Goal: Obtain resource: Obtain resource

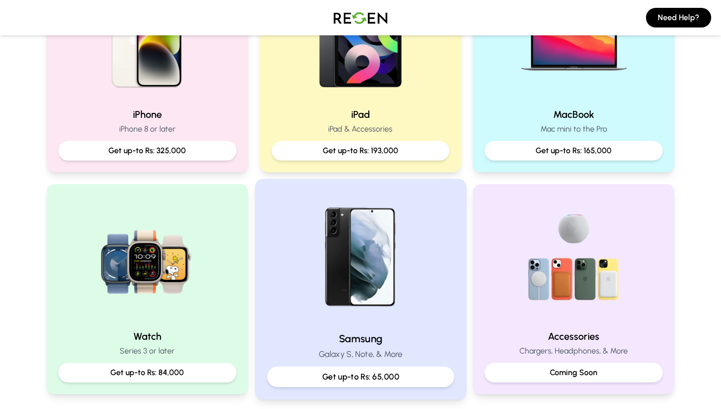
scroll to position [251, 0]
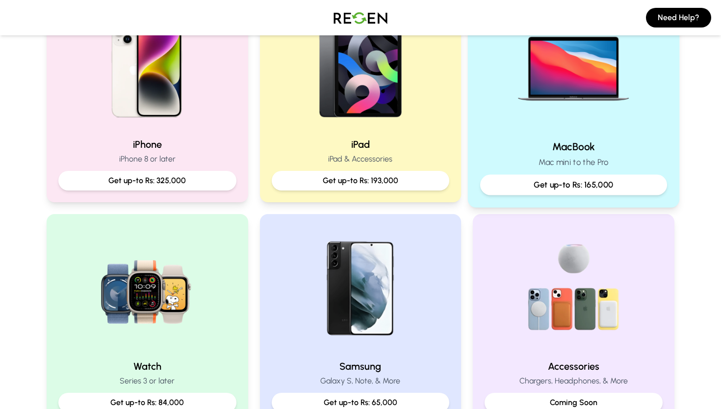
click at [573, 136] on div "MacBook Mac mini to the Pro Get up-to Rs: 165,000" at bounding box center [574, 97] width 212 height 220
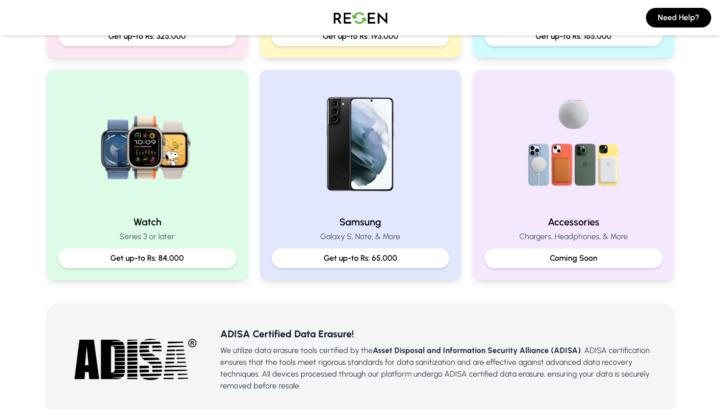
scroll to position [370, 0]
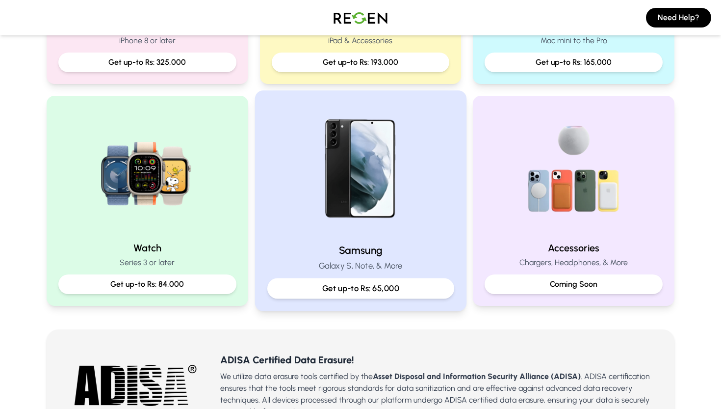
click at [397, 236] on div "Samsung Galaxy S, Note, & More Get up-to Rs: 65,000" at bounding box center [361, 200] width 212 height 220
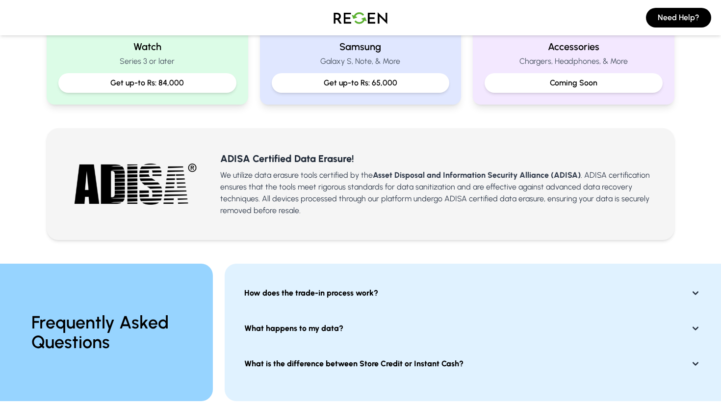
scroll to position [569, 0]
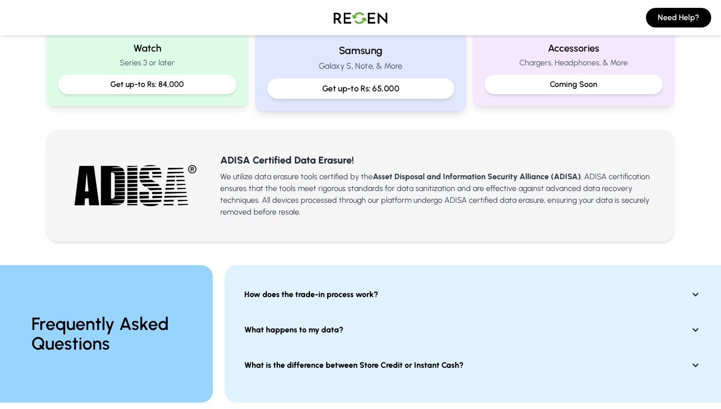
click at [360, 85] on p "Get up-to Rs: 65,000" at bounding box center [360, 88] width 170 height 12
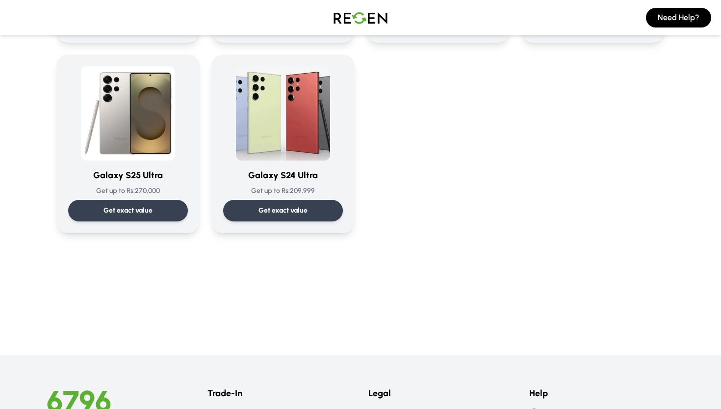
scroll to position [1581, 0]
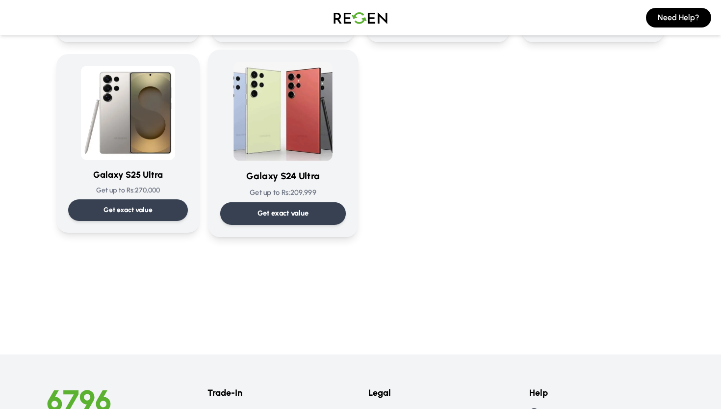
click at [316, 214] on div "Get exact value" at bounding box center [283, 213] width 126 height 23
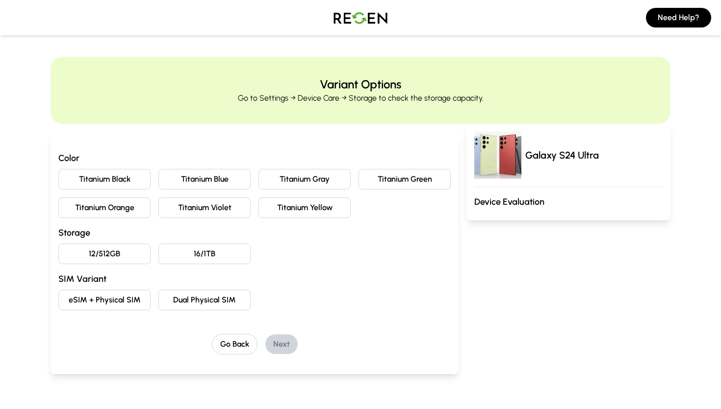
click at [121, 180] on button "Titanium Black" at bounding box center [104, 179] width 92 height 21
click at [145, 257] on button "12/512GB" at bounding box center [104, 253] width 92 height 21
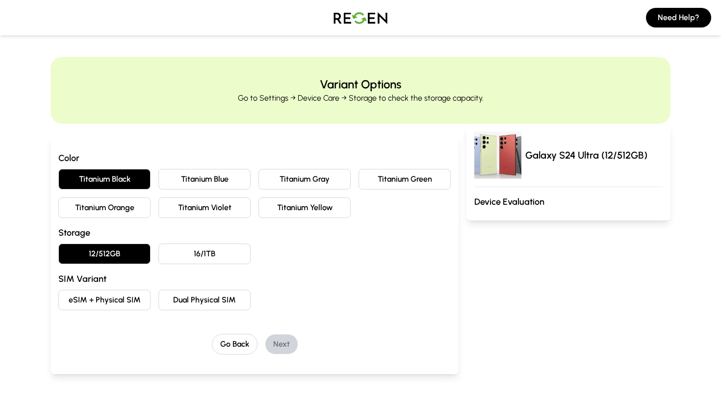
click at [192, 305] on button "Dual Physical SIM" at bounding box center [205, 300] width 92 height 21
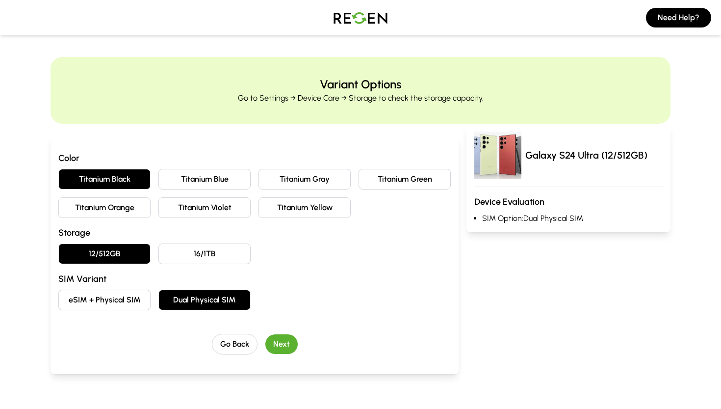
click at [282, 344] on button "Next" at bounding box center [281, 344] width 32 height 20
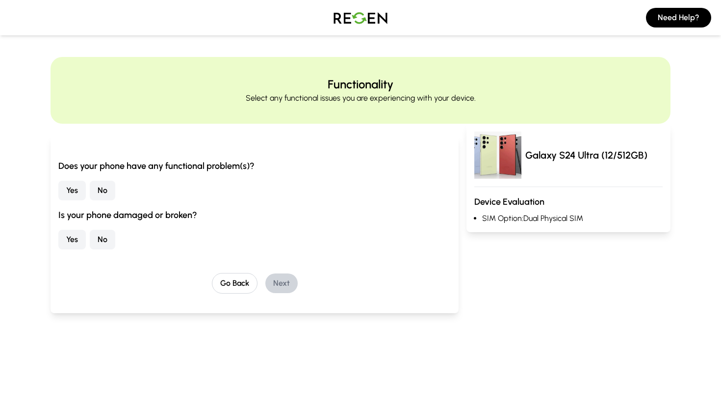
click at [104, 196] on button "No" at bounding box center [103, 191] width 26 height 20
click at [103, 233] on button "No" at bounding box center [103, 240] width 26 height 20
click at [289, 290] on button "Next" at bounding box center [281, 283] width 32 height 20
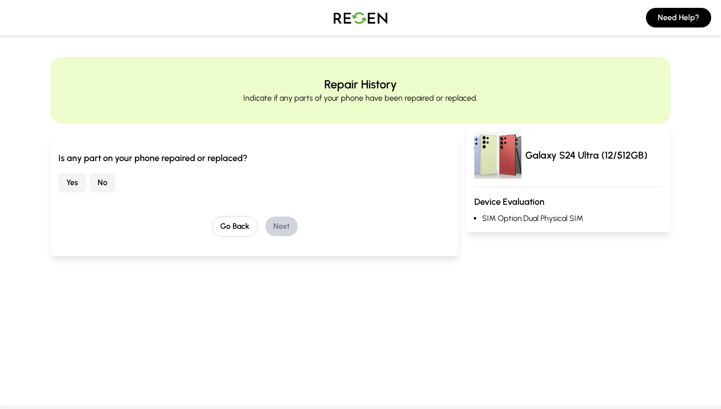
click at [107, 181] on button "No" at bounding box center [103, 183] width 26 height 20
click at [279, 225] on button "Next" at bounding box center [281, 226] width 32 height 20
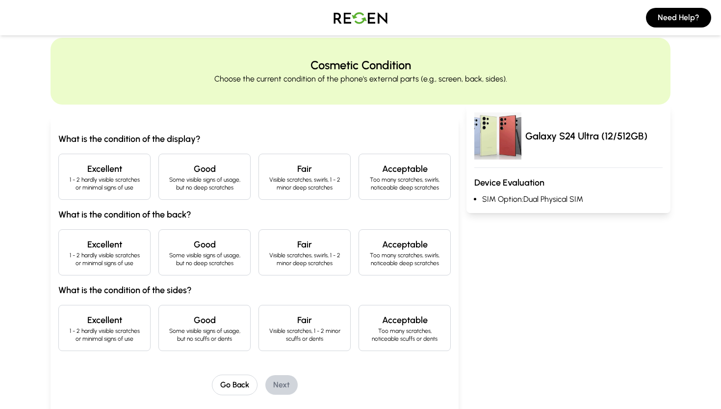
scroll to position [37, 0]
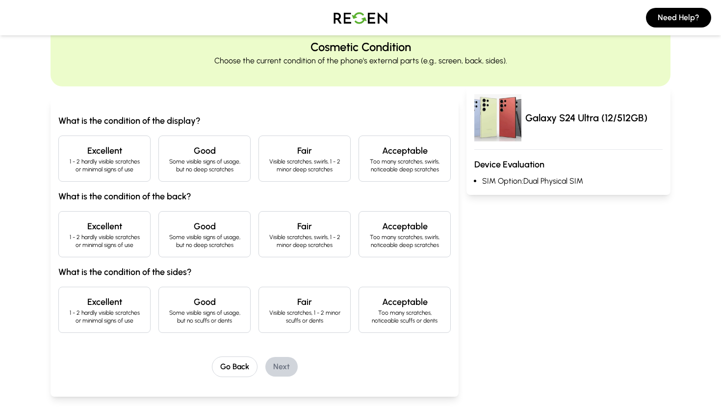
click at [132, 183] on div "What is the condition of the display? Excellent 1 - 2 hardly visible scratches …" at bounding box center [254, 223] width 393 height 219
click at [131, 160] on p "1 - 2 hardly visible scratches or minimal signs of use" at bounding box center [105, 166] width 76 height 16
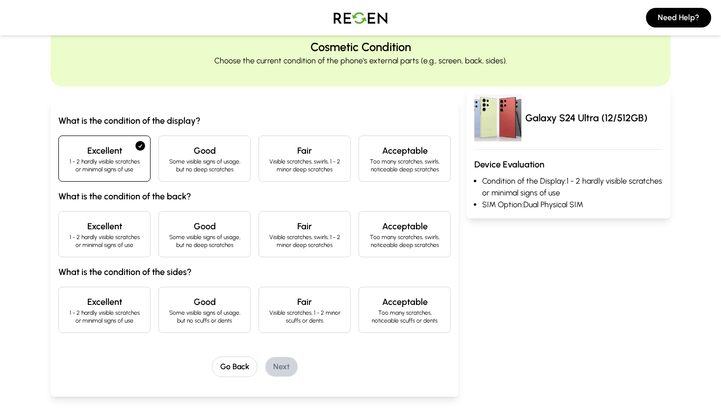
click at [124, 235] on p "1 - 2 hardly visible scratches or minimal signs of use" at bounding box center [105, 241] width 76 height 16
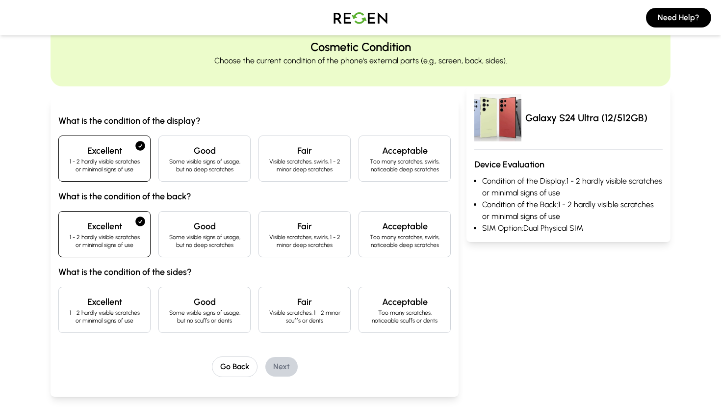
click at [117, 301] on h4 "Excellent" at bounding box center [105, 302] width 76 height 14
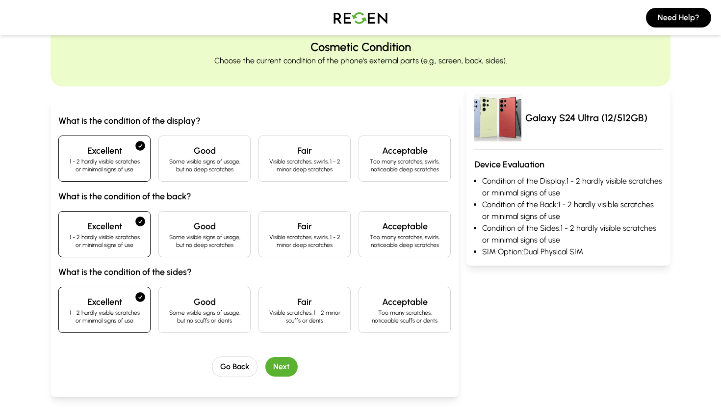
click at [287, 366] on button "Next" at bounding box center [281, 367] width 32 height 20
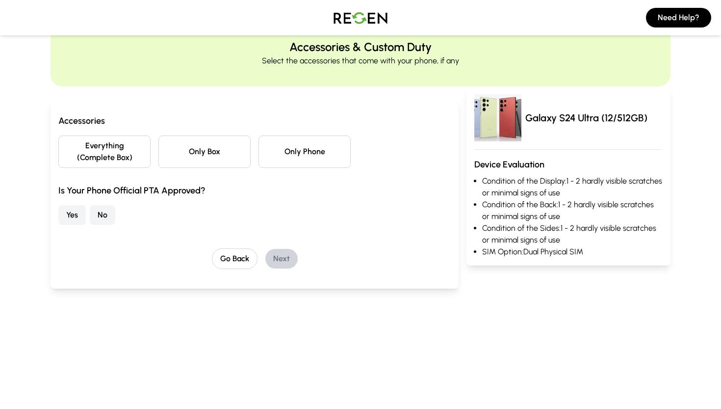
scroll to position [0, 0]
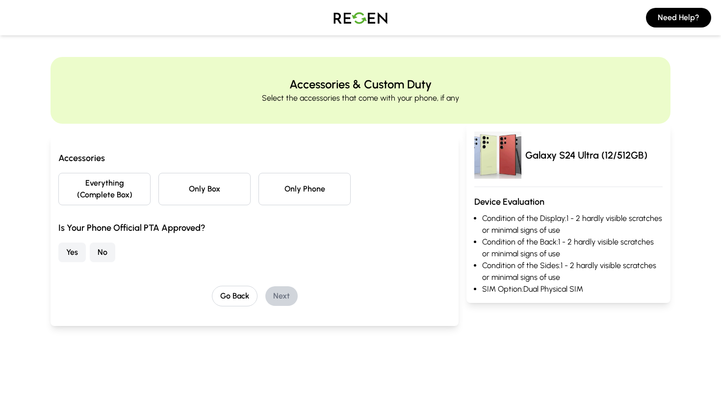
click at [122, 199] on button "Everything (Complete Box)" at bounding box center [104, 189] width 92 height 32
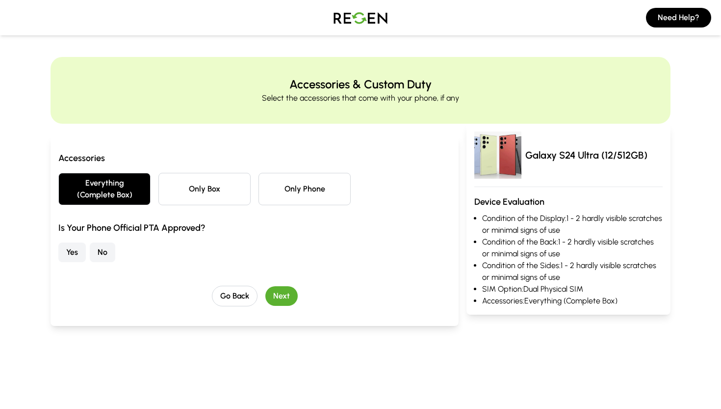
click at [74, 249] on button "Yes" at bounding box center [71, 252] width 27 height 20
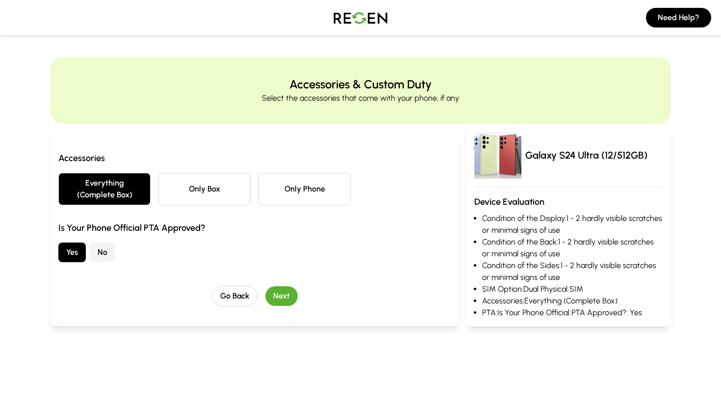
click at [270, 288] on button "Next" at bounding box center [281, 296] width 32 height 20
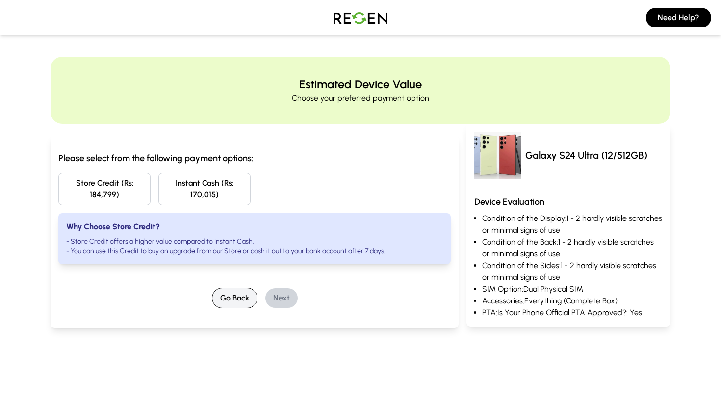
click at [243, 299] on button "Go Back" at bounding box center [235, 298] width 46 height 21
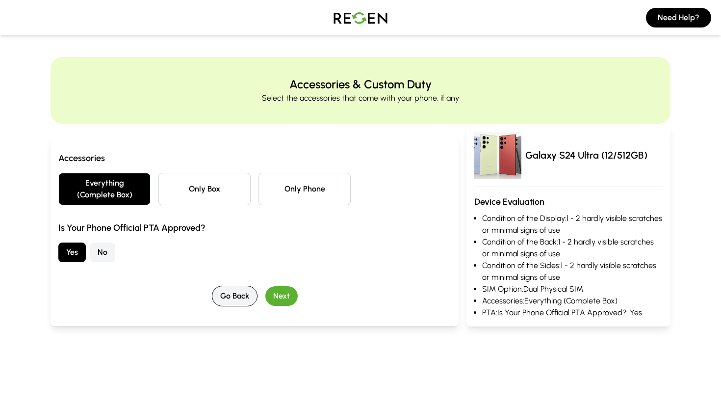
click at [243, 299] on button "Go Back" at bounding box center [235, 296] width 46 height 21
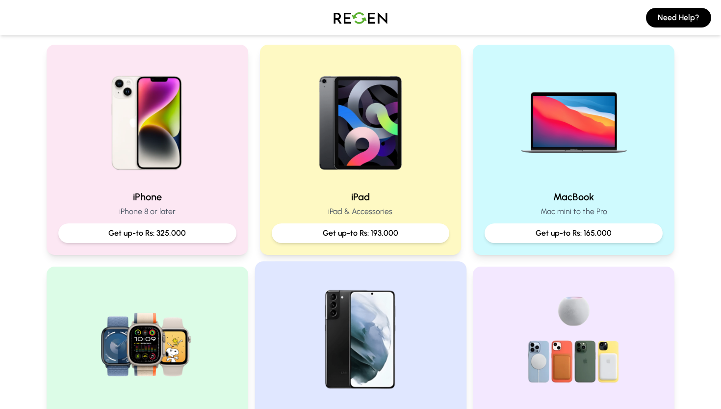
scroll to position [206, 0]
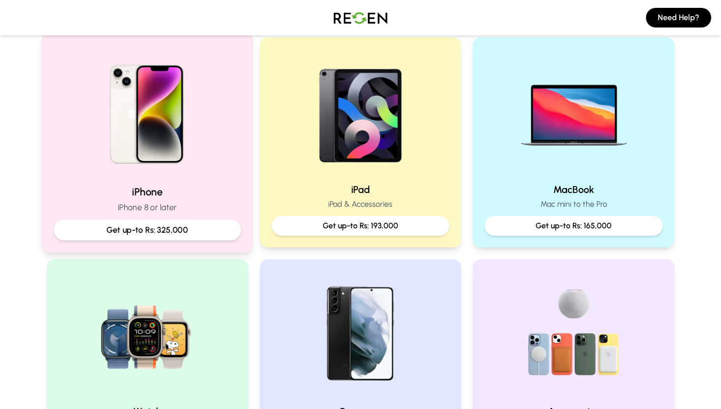
click at [192, 195] on h2 "iPhone" at bounding box center [147, 192] width 187 height 14
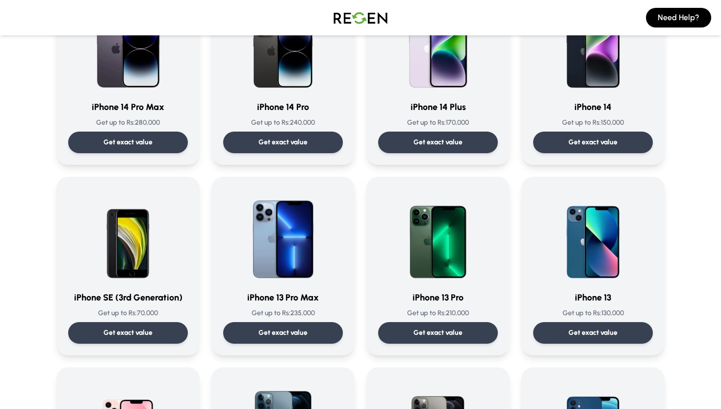
scroll to position [330, 0]
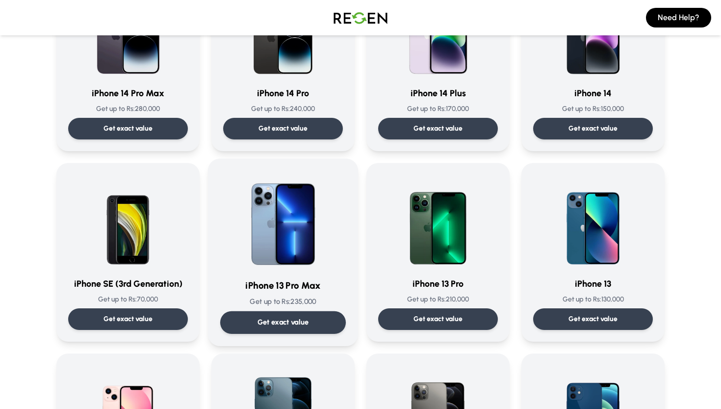
click at [288, 322] on p "Get exact value" at bounding box center [284, 322] width 52 height 10
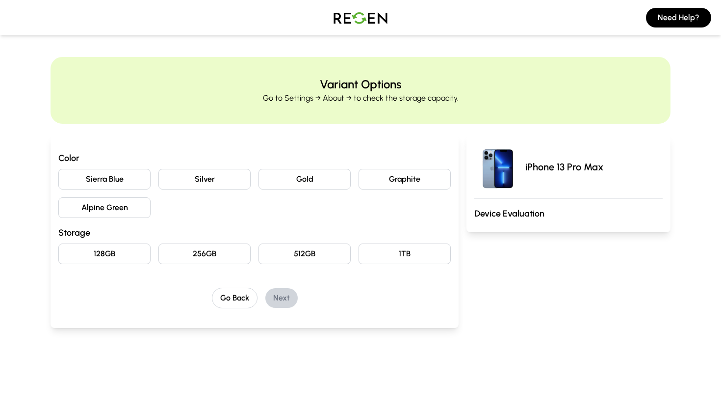
click at [302, 184] on button "Gold" at bounding box center [305, 179] width 92 height 21
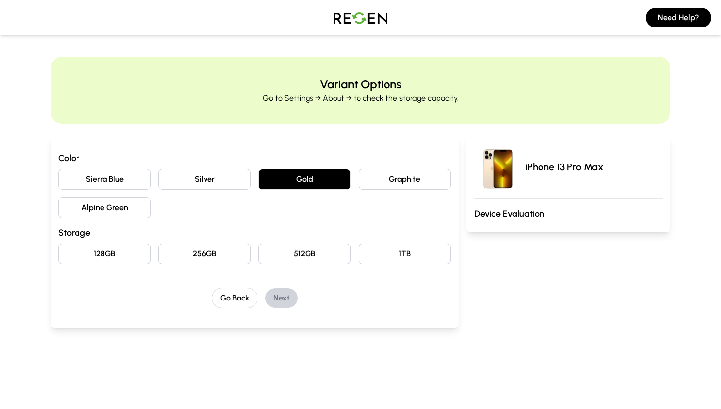
click at [112, 261] on button "128GB" at bounding box center [104, 253] width 92 height 21
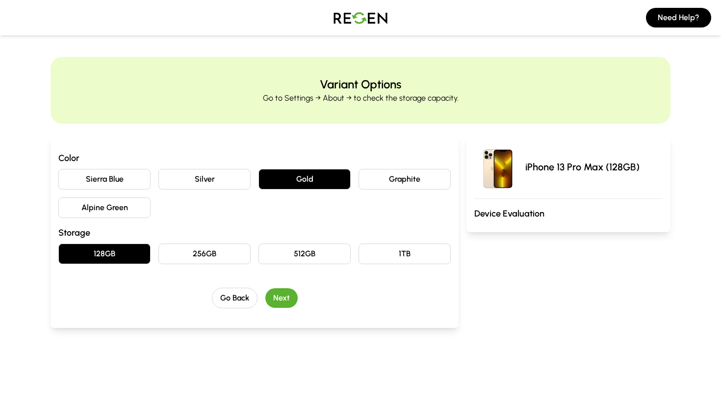
click at [289, 299] on button "Next" at bounding box center [281, 298] width 32 height 20
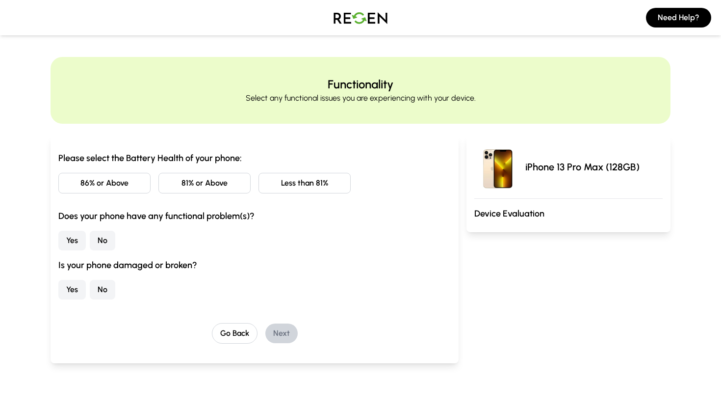
click at [313, 180] on button "Less than 81%" at bounding box center [305, 183] width 92 height 21
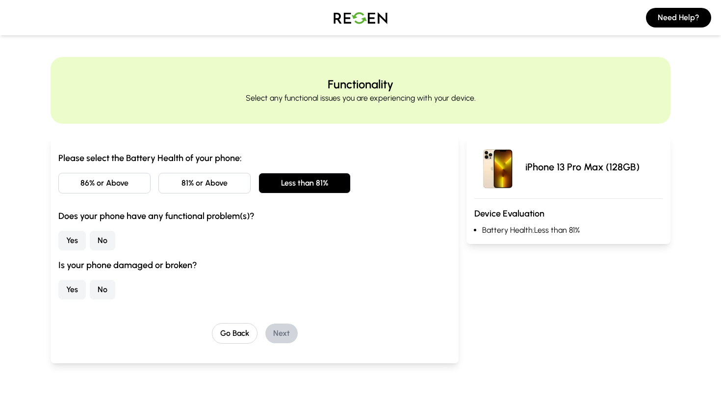
click at [79, 235] on button "Yes" at bounding box center [71, 241] width 27 height 20
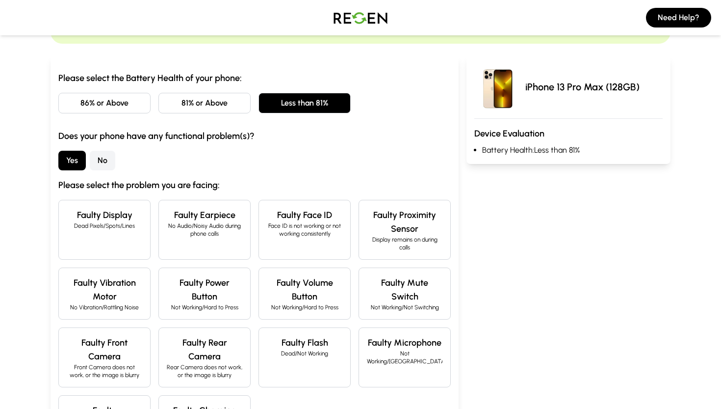
scroll to position [99, 0]
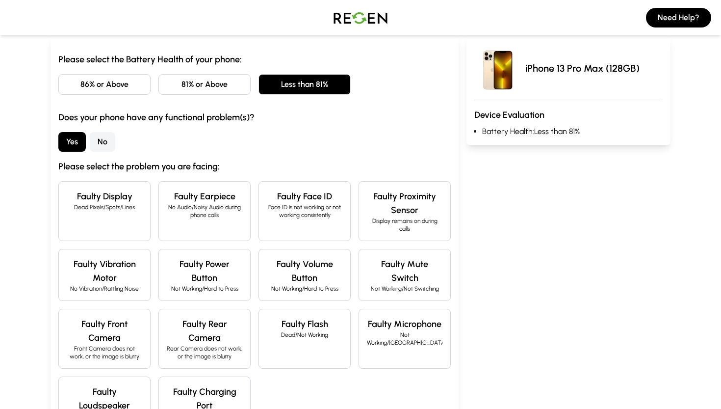
click at [99, 144] on button "No" at bounding box center [103, 142] width 26 height 20
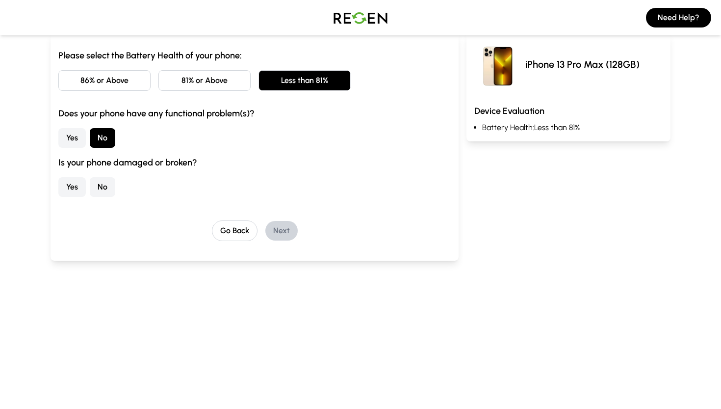
scroll to position [104, 0]
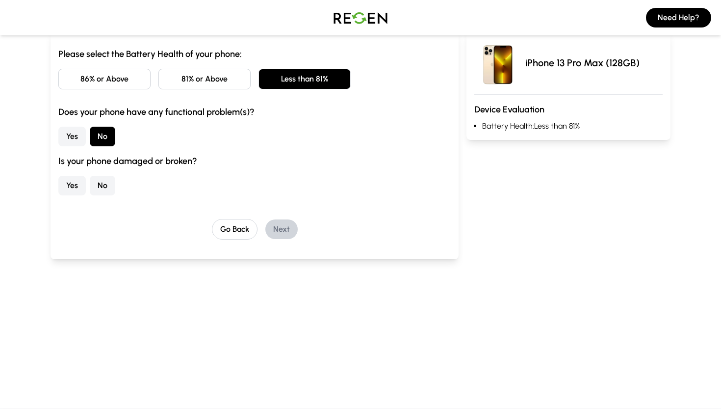
click at [102, 177] on button "No" at bounding box center [103, 186] width 26 height 20
click at [273, 228] on button "Next" at bounding box center [281, 229] width 32 height 20
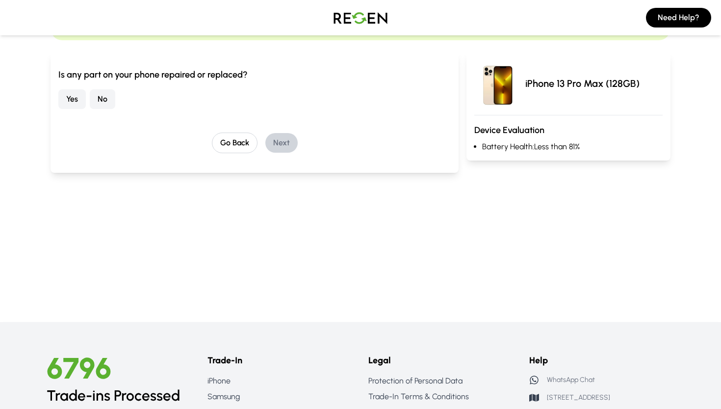
scroll to position [0, 0]
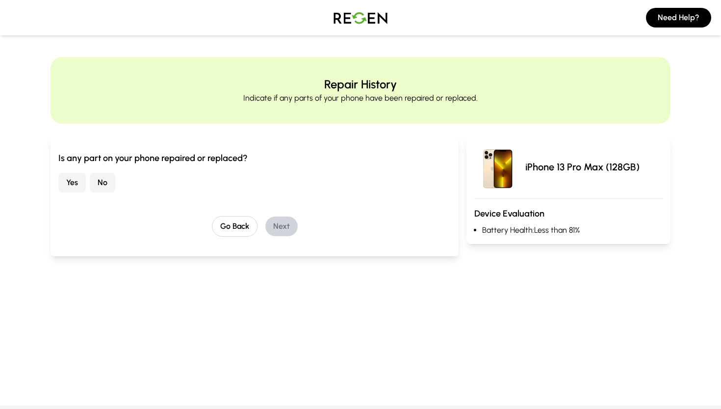
click at [103, 182] on button "No" at bounding box center [103, 183] width 26 height 20
click at [291, 232] on button "Next" at bounding box center [281, 226] width 32 height 20
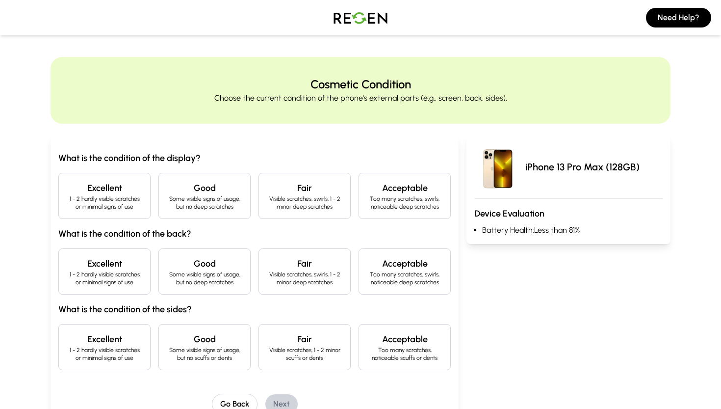
click at [130, 207] on p "1 - 2 hardly visible scratches or minimal signs of use" at bounding box center [105, 203] width 76 height 16
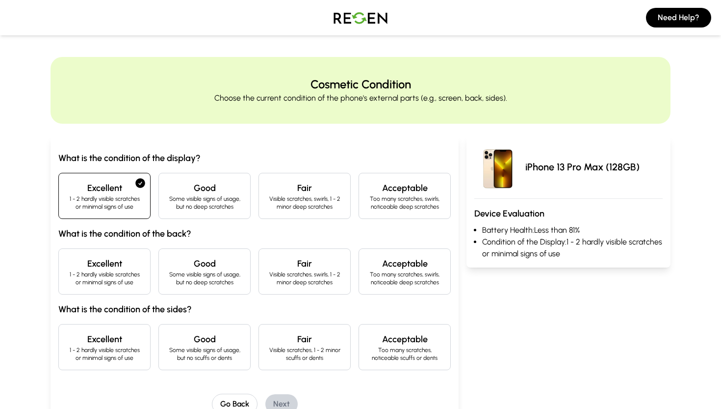
click at [129, 253] on div "Excellent 1 - 2 hardly visible scratches or minimal signs of use" at bounding box center [104, 271] width 92 height 46
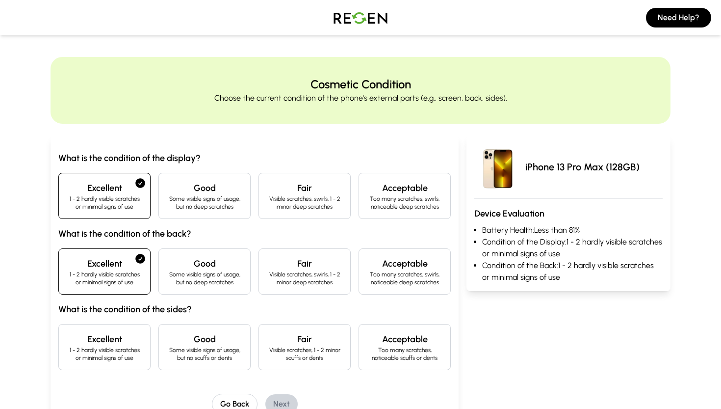
click at [108, 369] on div "Excellent 1 - 2 hardly visible scratches or minimal signs of use" at bounding box center [104, 347] width 92 height 46
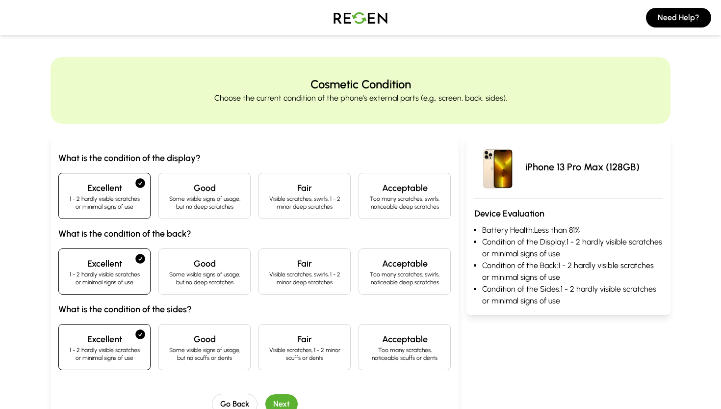
scroll to position [19, 0]
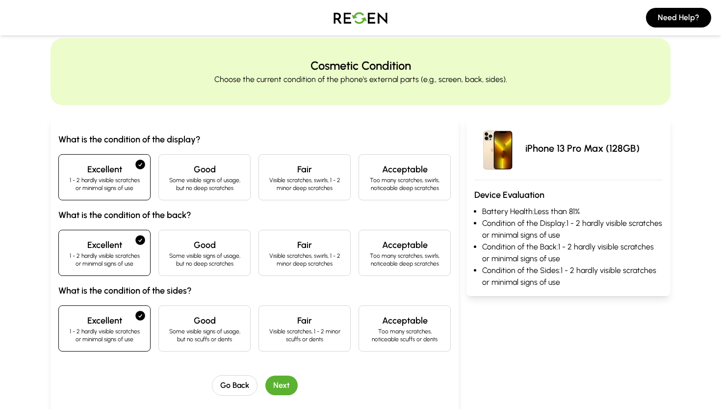
click at [290, 392] on button "Next" at bounding box center [281, 385] width 32 height 20
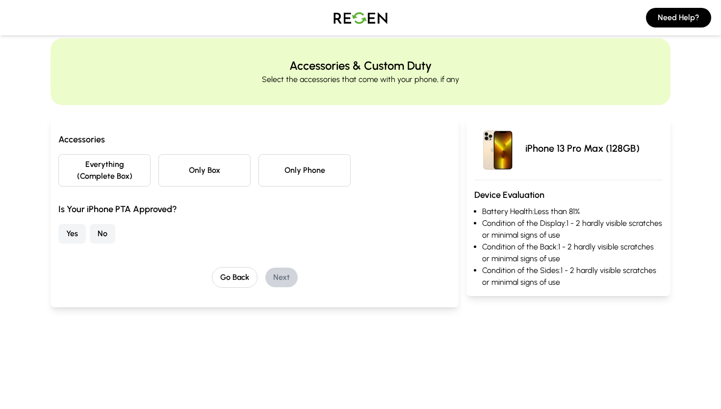
scroll to position [0, 0]
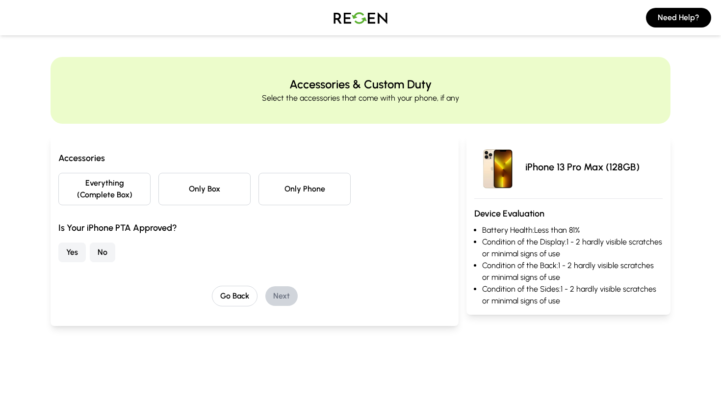
click at [107, 185] on button "Everything (Complete Box)" at bounding box center [104, 189] width 92 height 32
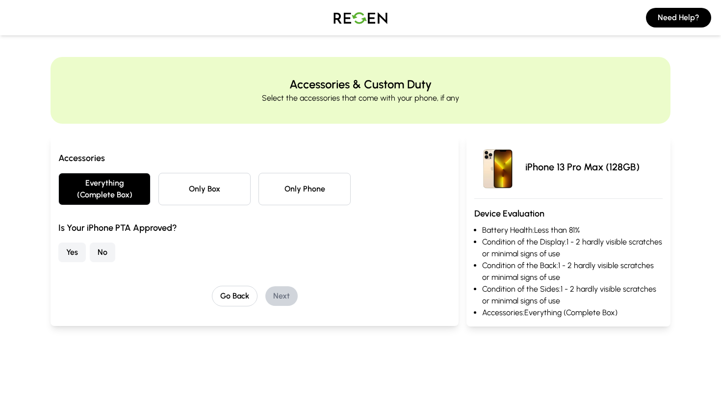
click at [73, 254] on button "Yes" at bounding box center [71, 252] width 27 height 20
click at [272, 291] on button "Next" at bounding box center [281, 296] width 32 height 20
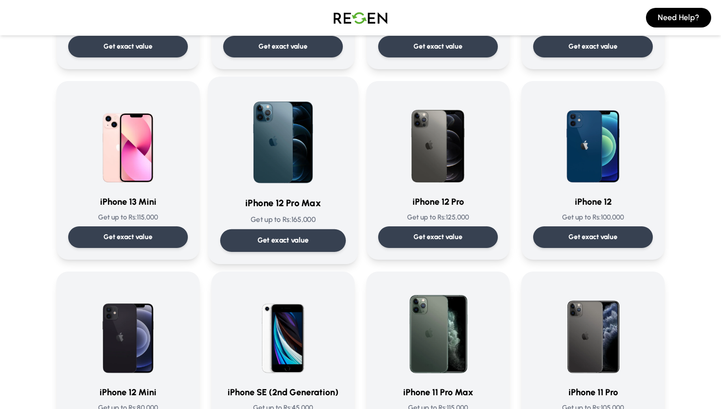
scroll to position [609, 0]
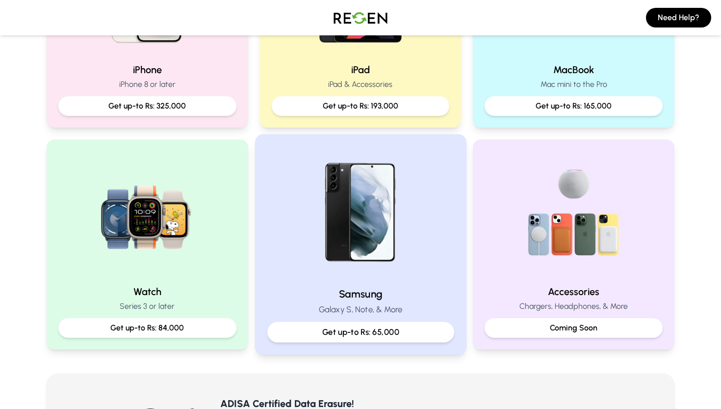
scroll to position [330, 0]
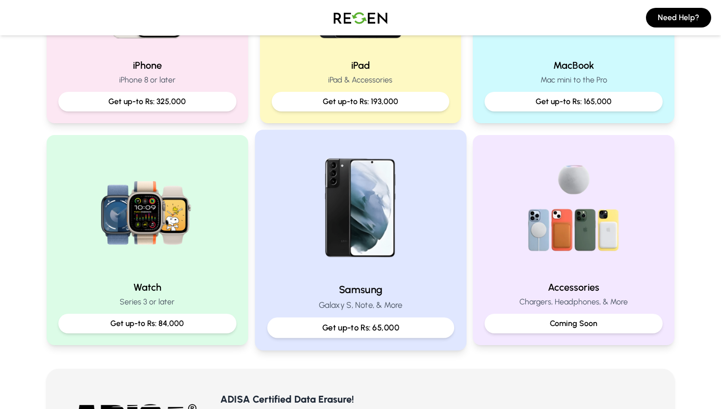
click at [385, 322] on p "Get up-to Rs: 65,000" at bounding box center [360, 327] width 170 height 12
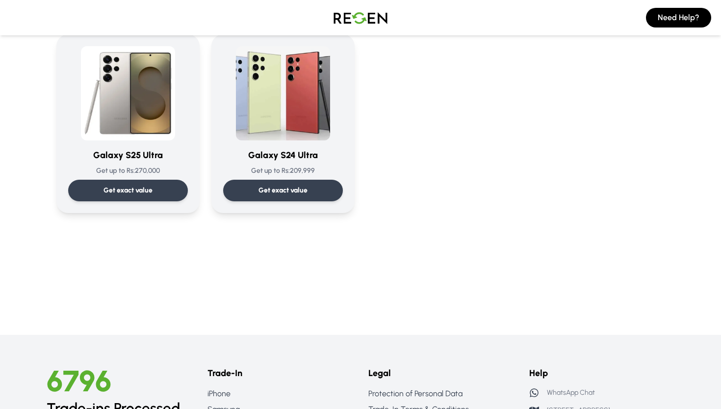
scroll to position [1614, 0]
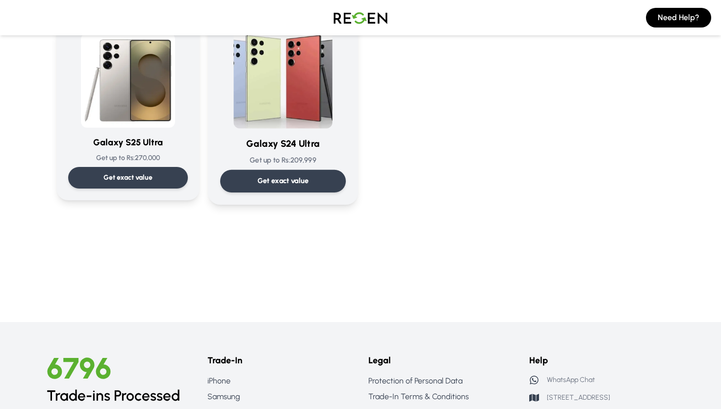
click at [299, 177] on p "Get exact value" at bounding box center [284, 181] width 52 height 10
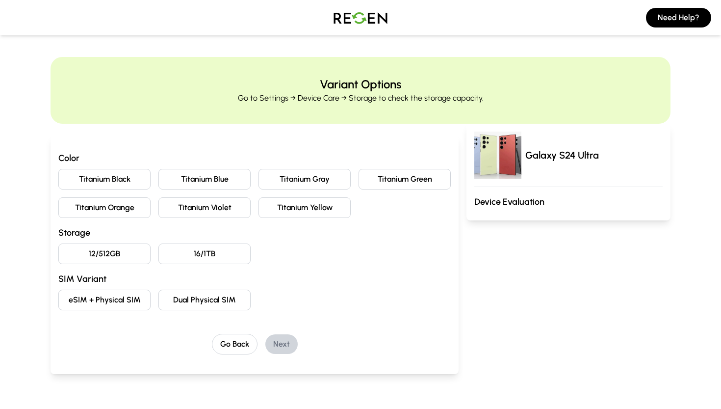
click at [124, 178] on button "Titanium Black" at bounding box center [104, 179] width 92 height 21
click at [114, 249] on button "12/512GB" at bounding box center [104, 253] width 92 height 21
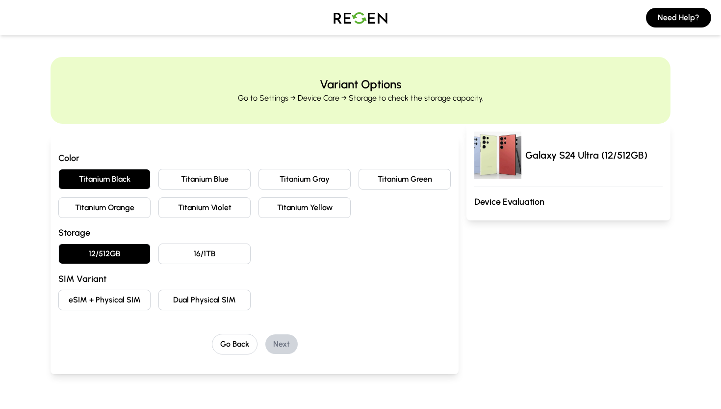
click at [198, 304] on button "Dual Physical SIM" at bounding box center [205, 300] width 92 height 21
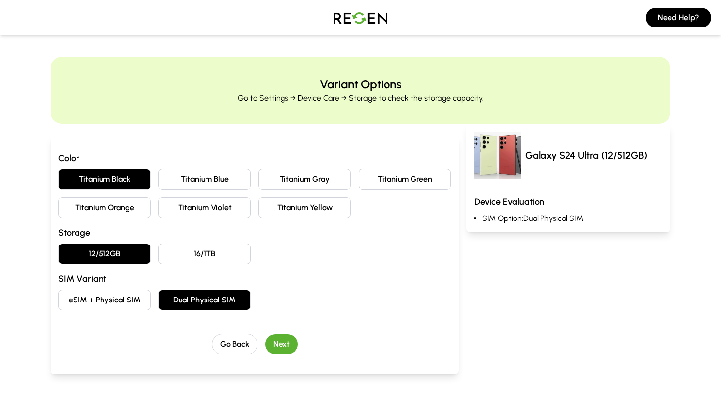
click at [285, 345] on button "Next" at bounding box center [281, 344] width 32 height 20
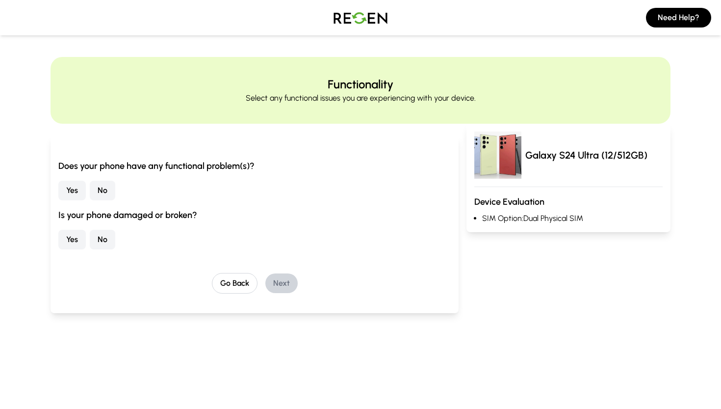
click at [106, 195] on button "No" at bounding box center [103, 191] width 26 height 20
click at [111, 245] on button "No" at bounding box center [103, 240] width 26 height 20
click at [285, 281] on button "Next" at bounding box center [281, 283] width 32 height 20
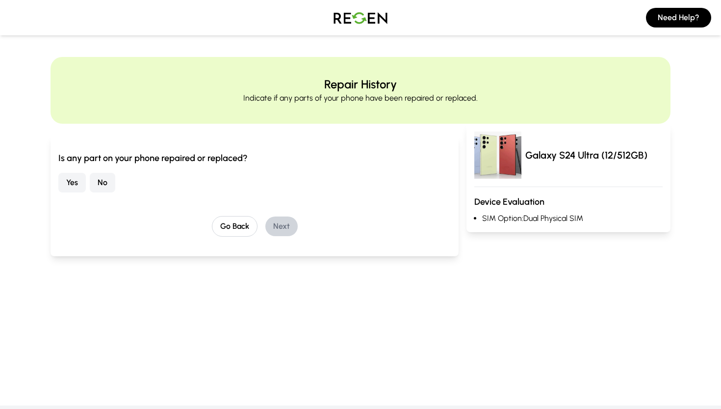
click at [101, 174] on button "No" at bounding box center [103, 183] width 26 height 20
click at [279, 222] on button "Next" at bounding box center [281, 226] width 32 height 20
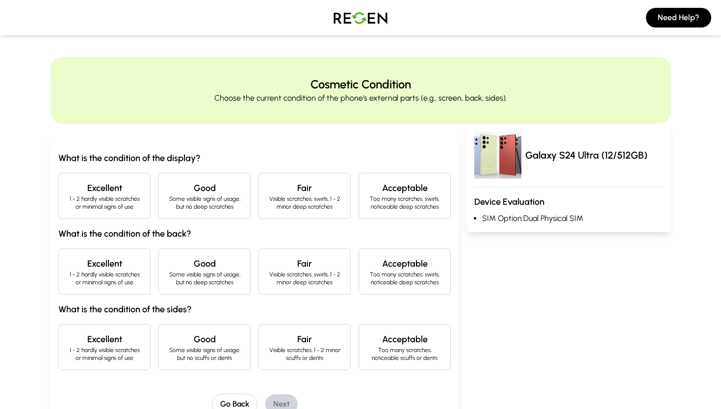
click at [114, 195] on p "1 - 2 hardly visible scratches or minimal signs of use" at bounding box center [105, 203] width 76 height 16
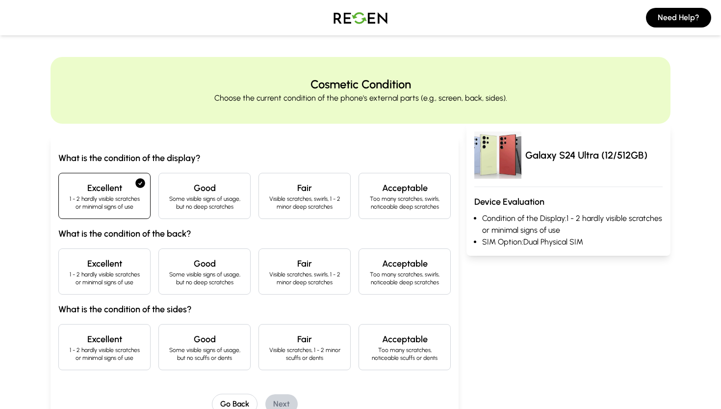
click at [124, 267] on h4 "Excellent" at bounding box center [105, 264] width 76 height 14
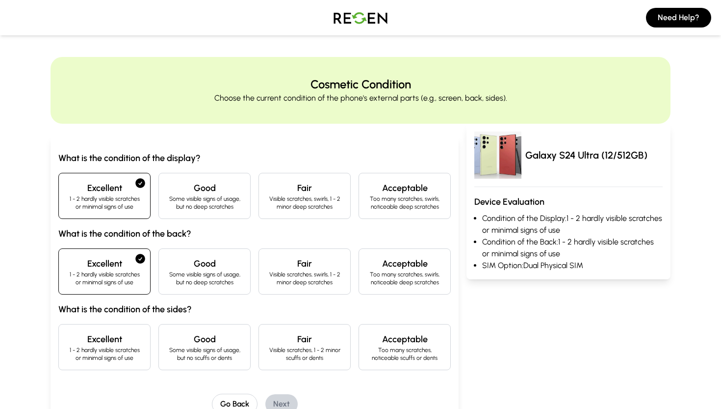
click at [129, 361] on p "1 - 2 hardly visible scratches or minimal signs of use" at bounding box center [105, 354] width 76 height 16
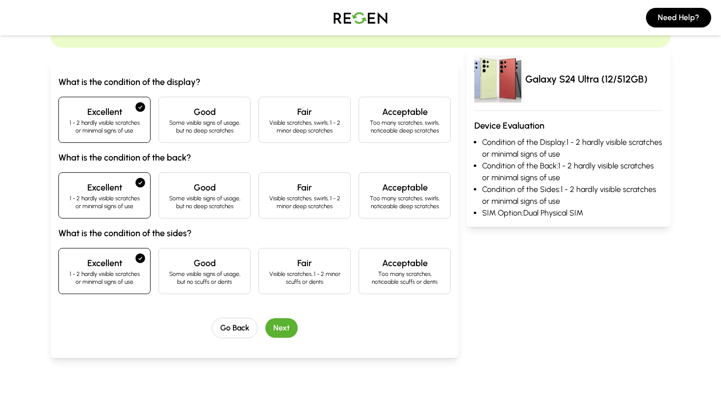
scroll to position [84, 0]
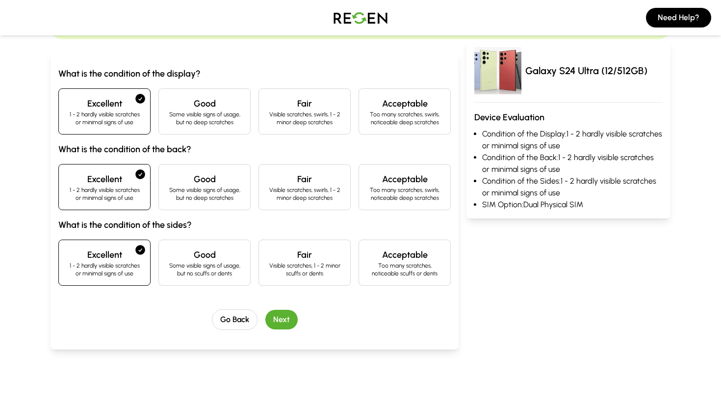
click at [288, 322] on button "Next" at bounding box center [281, 320] width 32 height 20
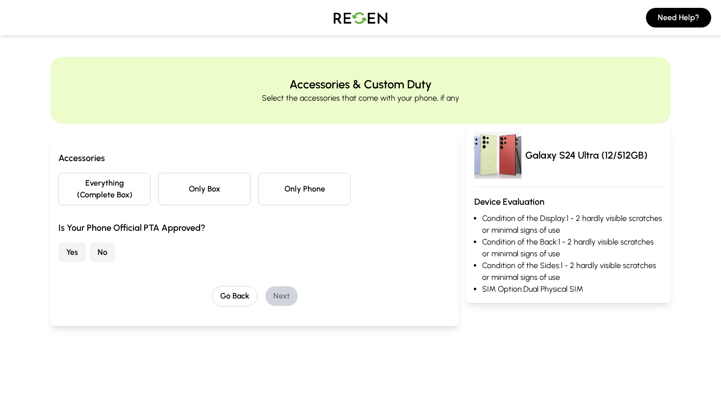
click at [104, 194] on button "Everything (Complete Box)" at bounding box center [104, 189] width 92 height 32
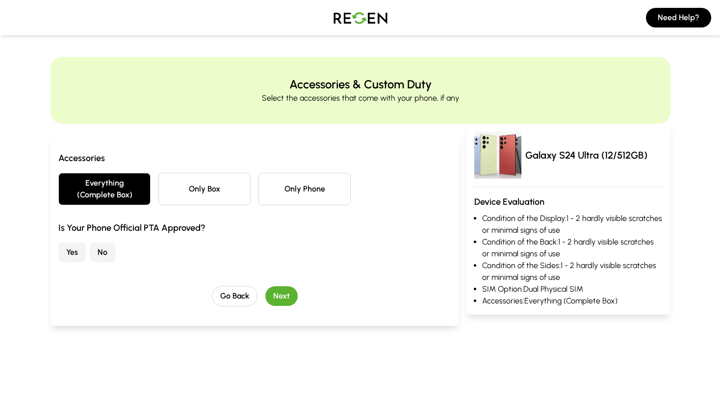
click at [110, 249] on button "No" at bounding box center [103, 252] width 26 height 20
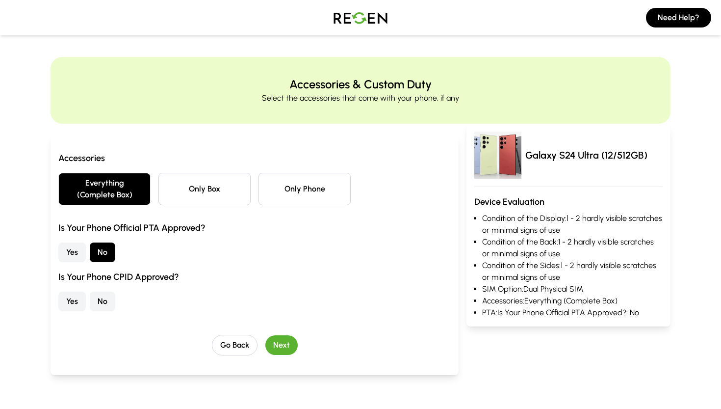
click at [104, 296] on button "No" at bounding box center [103, 301] width 26 height 20
click at [77, 251] on button "Yes" at bounding box center [71, 252] width 27 height 20
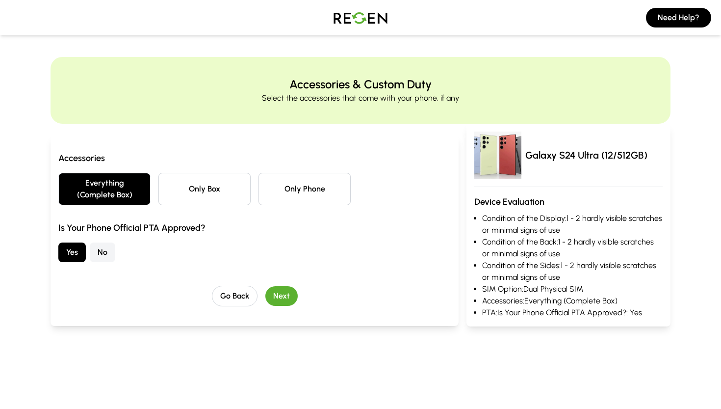
click at [94, 250] on button "No" at bounding box center [103, 252] width 26 height 20
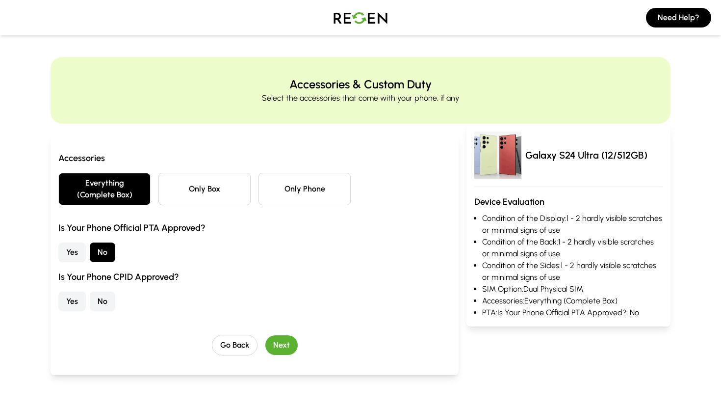
click at [95, 306] on button "No" at bounding box center [103, 301] width 26 height 20
click at [65, 251] on button "Yes" at bounding box center [71, 252] width 27 height 20
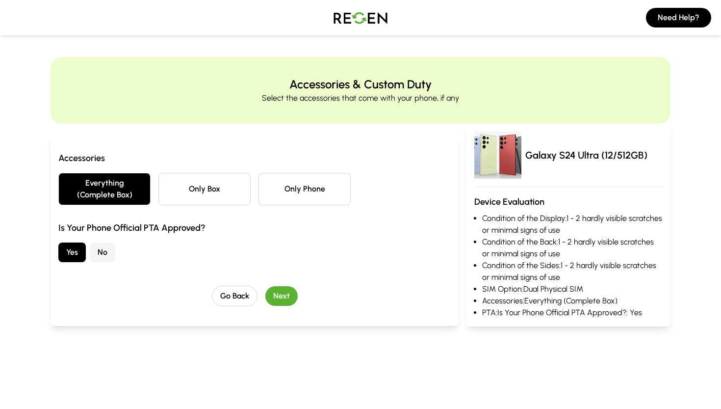
click at [281, 300] on button "Next" at bounding box center [281, 296] width 32 height 20
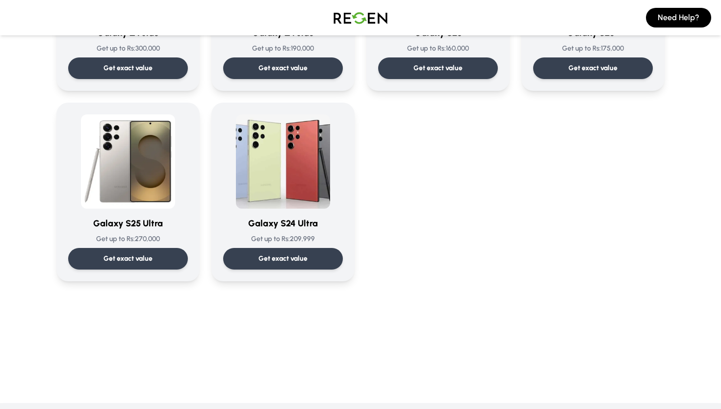
scroll to position [1498, 0]
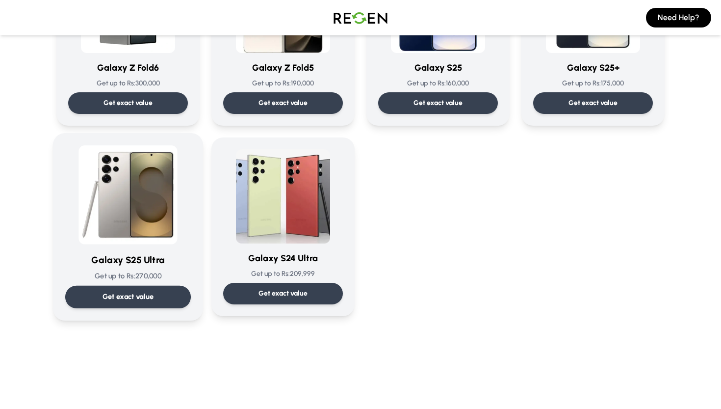
click at [132, 299] on p "Get exact value" at bounding box center [129, 296] width 52 height 10
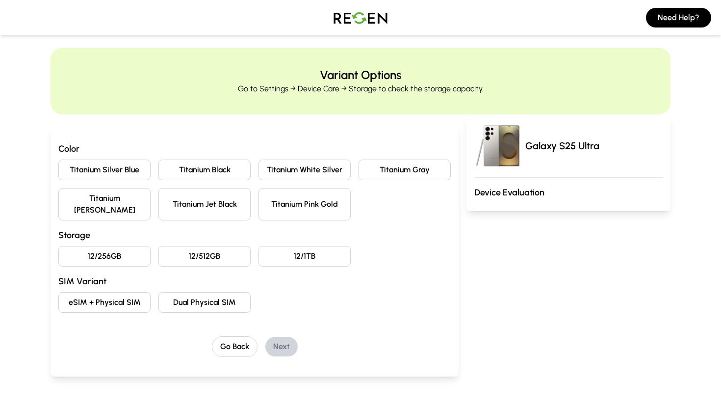
scroll to position [9, 0]
click at [186, 246] on button "12/512GB" at bounding box center [205, 256] width 92 height 21
click at [105, 176] on button "Titanium Silver Blue" at bounding box center [104, 170] width 92 height 21
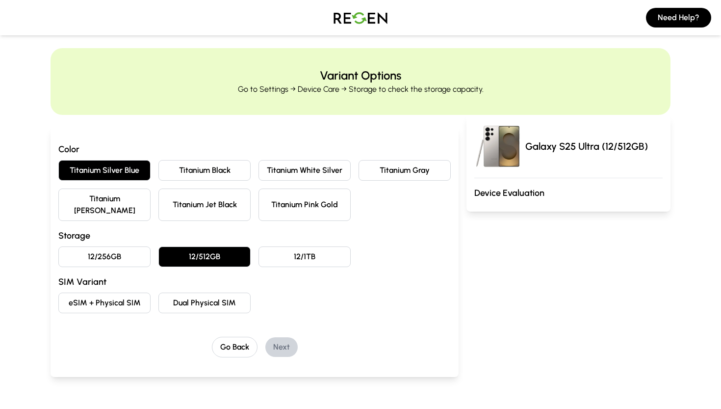
click at [172, 294] on button "Dual Physical SIM" at bounding box center [205, 302] width 92 height 21
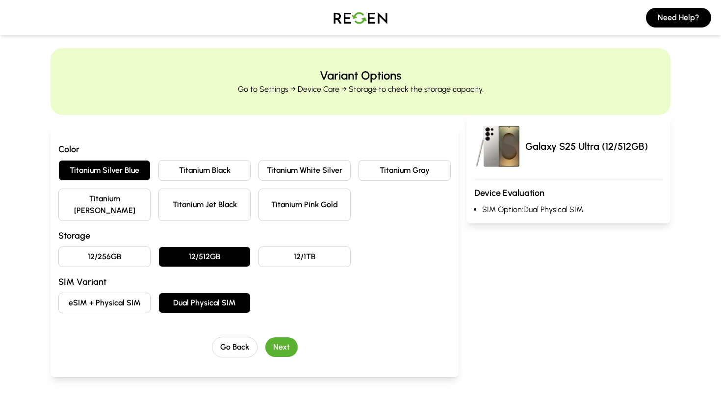
click at [280, 337] on button "Next" at bounding box center [281, 347] width 32 height 20
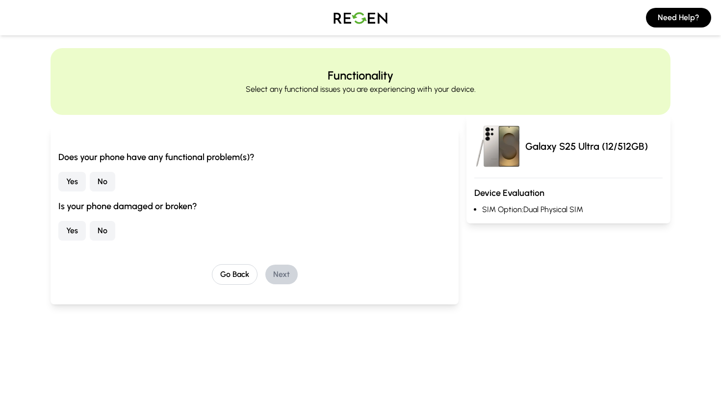
scroll to position [0, 0]
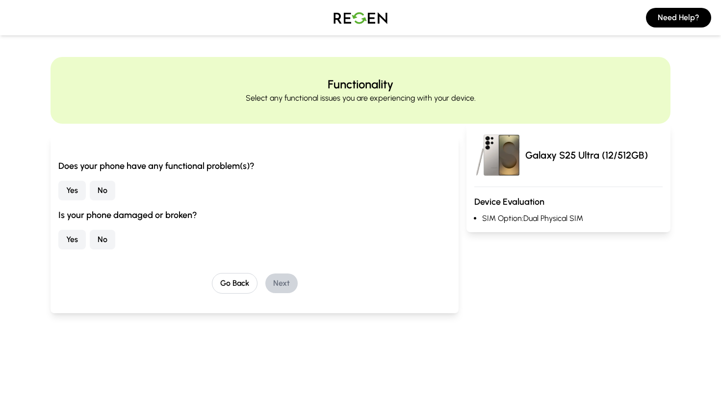
click at [77, 188] on button "Yes" at bounding box center [71, 191] width 27 height 20
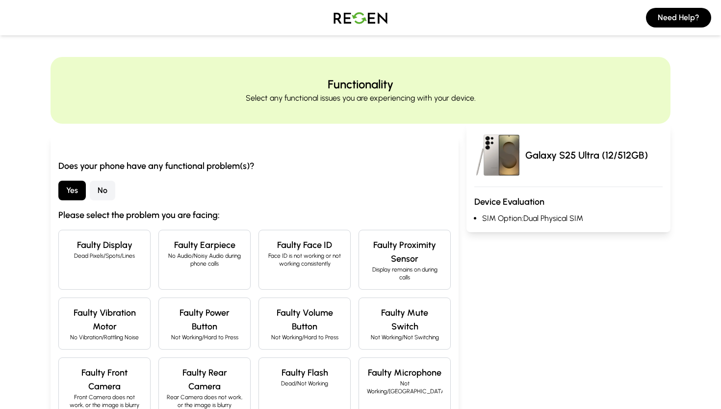
click at [97, 188] on button "No" at bounding box center [103, 191] width 26 height 20
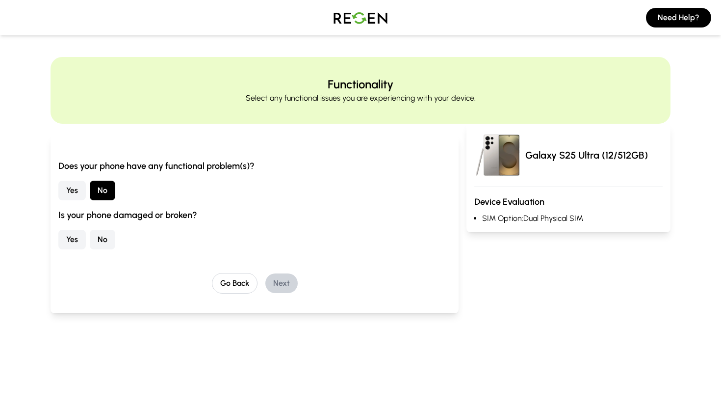
click at [102, 240] on button "No" at bounding box center [103, 240] width 26 height 20
click at [276, 277] on button "Next" at bounding box center [281, 283] width 32 height 20
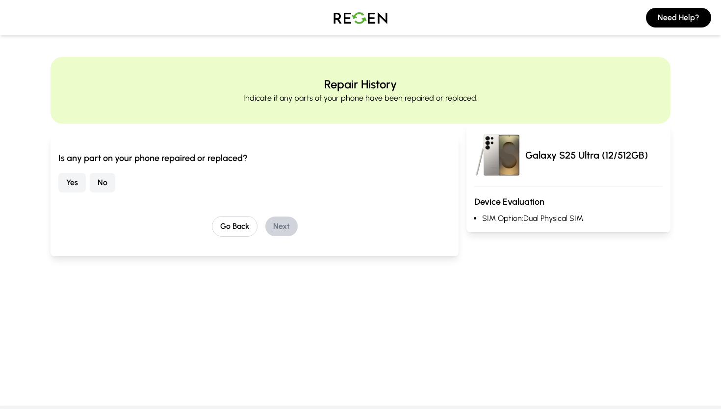
click at [97, 181] on button "No" at bounding box center [103, 183] width 26 height 20
click at [291, 223] on button "Next" at bounding box center [281, 226] width 32 height 20
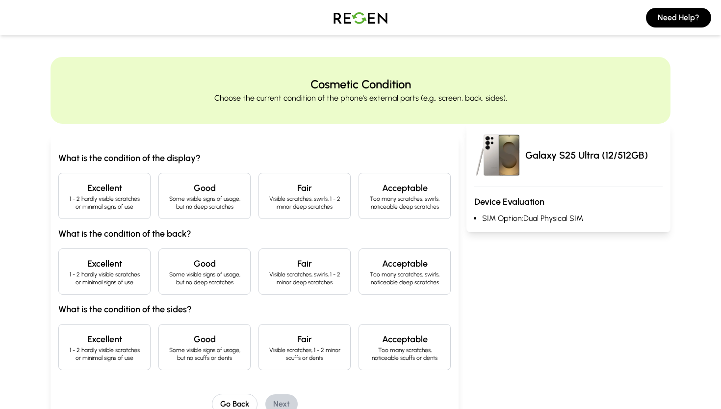
click at [94, 168] on div "What is the condition of the display? Excellent 1 - 2 hardly visible scratches …" at bounding box center [254, 260] width 393 height 219
click at [99, 189] on h4 "Excellent" at bounding box center [105, 188] width 76 height 14
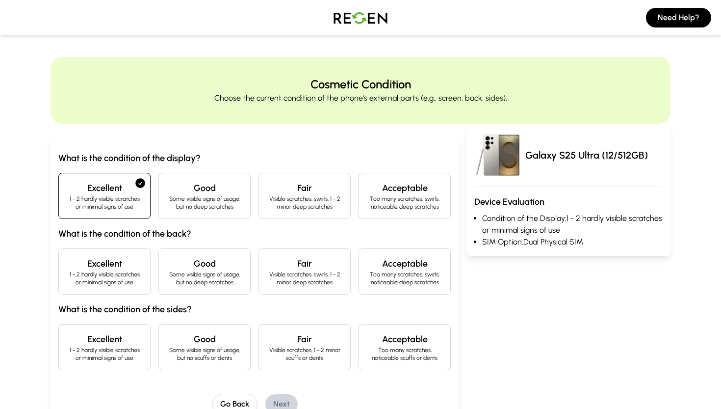
click at [119, 252] on div "Excellent 1 - 2 hardly visible scratches or minimal signs of use" at bounding box center [104, 271] width 92 height 46
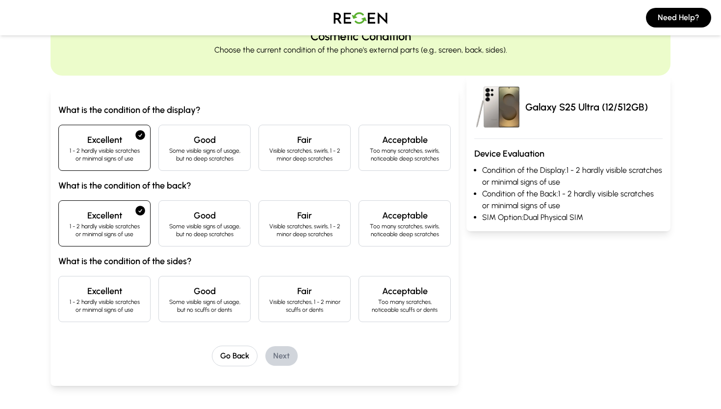
scroll to position [57, 0]
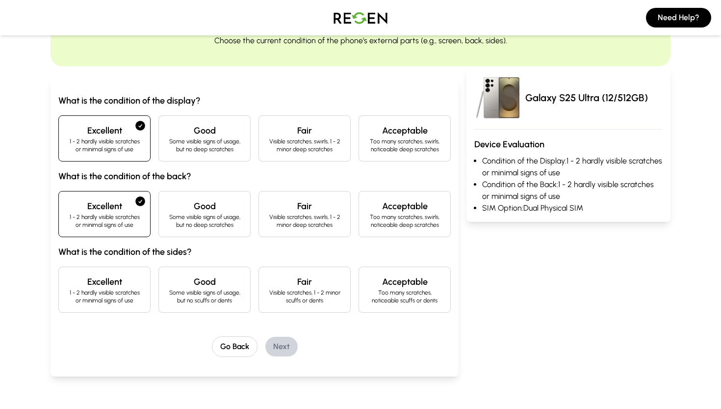
click at [121, 303] on p "1 - 2 hardly visible scratches or minimal signs of use" at bounding box center [105, 297] width 76 height 16
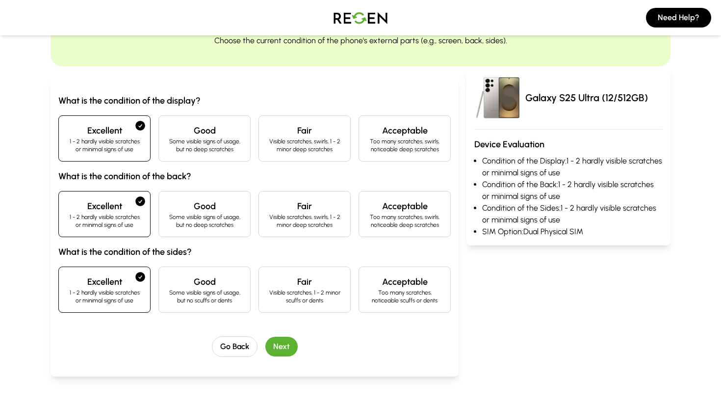
click at [279, 342] on button "Next" at bounding box center [281, 347] width 32 height 20
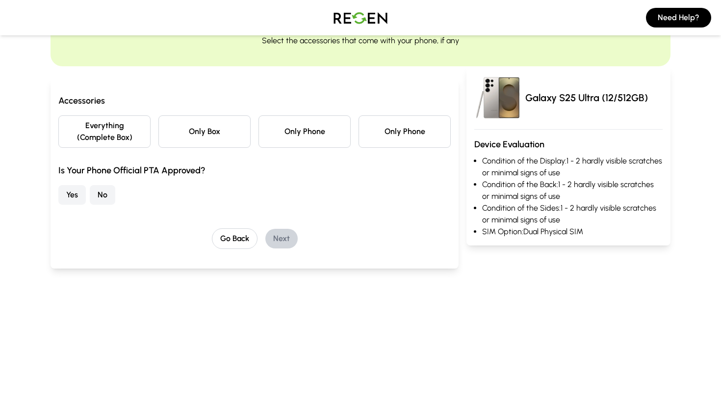
scroll to position [0, 0]
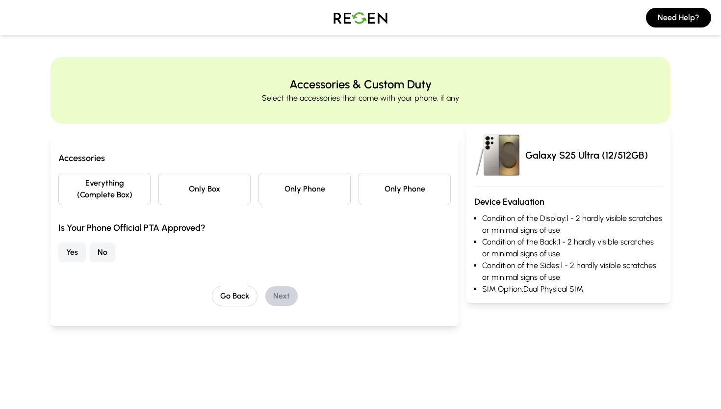
click at [99, 201] on button "Everything (Complete Box)" at bounding box center [104, 189] width 92 height 32
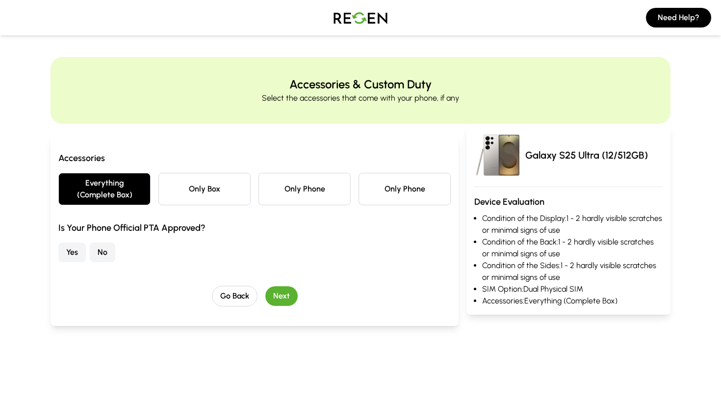
click at [79, 252] on button "Yes" at bounding box center [71, 252] width 27 height 20
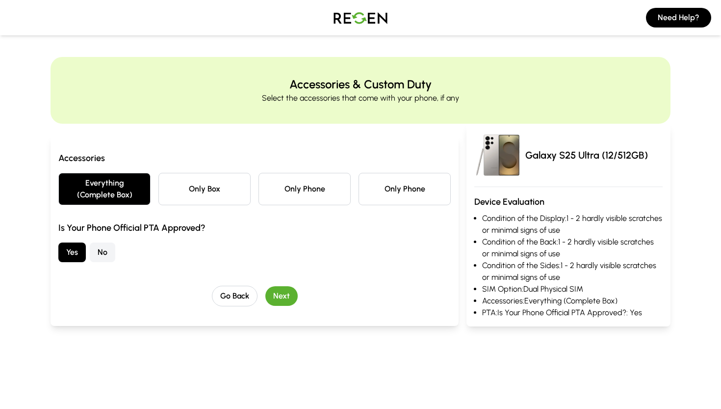
click at [282, 297] on button "Next" at bounding box center [281, 296] width 32 height 20
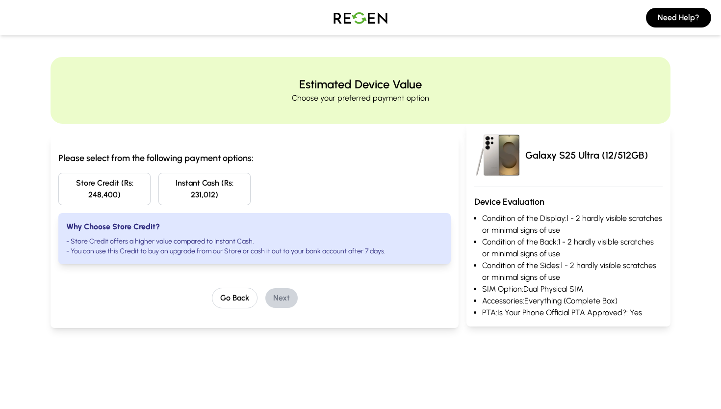
click at [349, 23] on img at bounding box center [360, 17] width 69 height 27
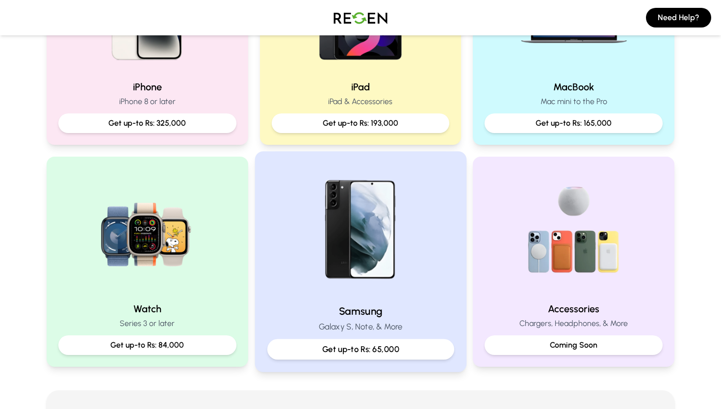
scroll to position [321, 0]
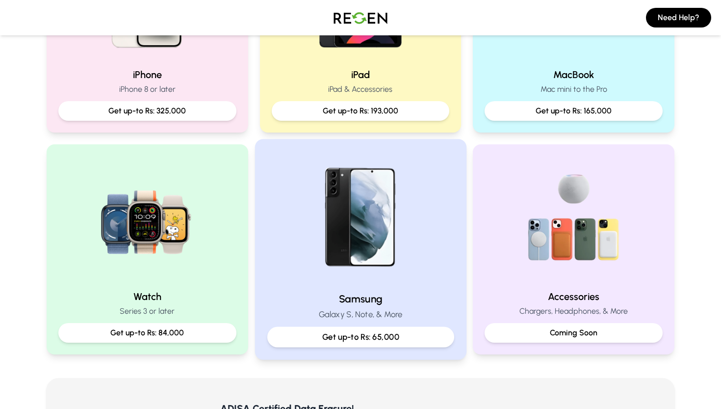
click at [311, 273] on img at bounding box center [361, 218] width 132 height 132
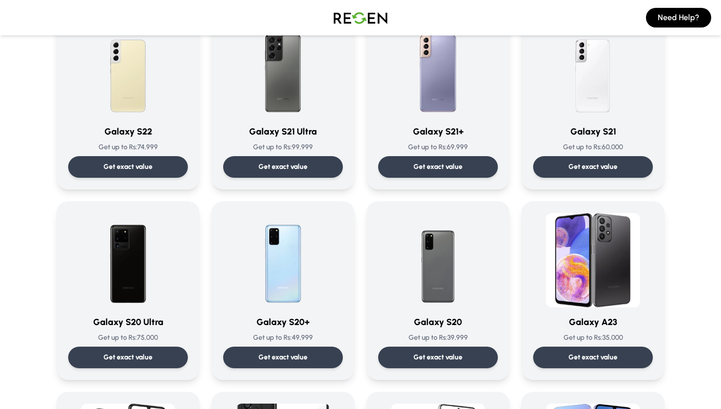
scroll to position [78, 0]
